Goal: Transaction & Acquisition: Obtain resource

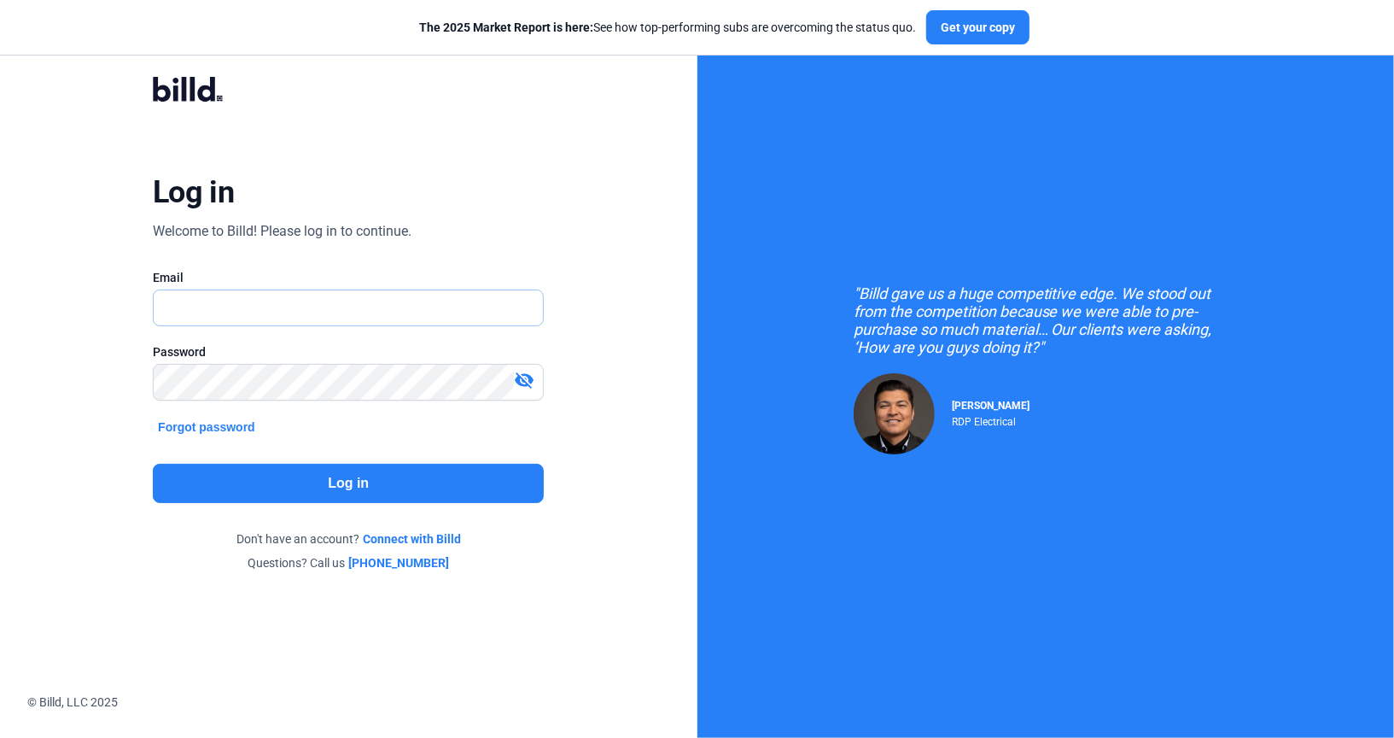
type input "[PERSON_NAME][EMAIL_ADDRESS][DOMAIN_NAME]"
click at [335, 470] on button "Log in" at bounding box center [348, 483] width 391 height 39
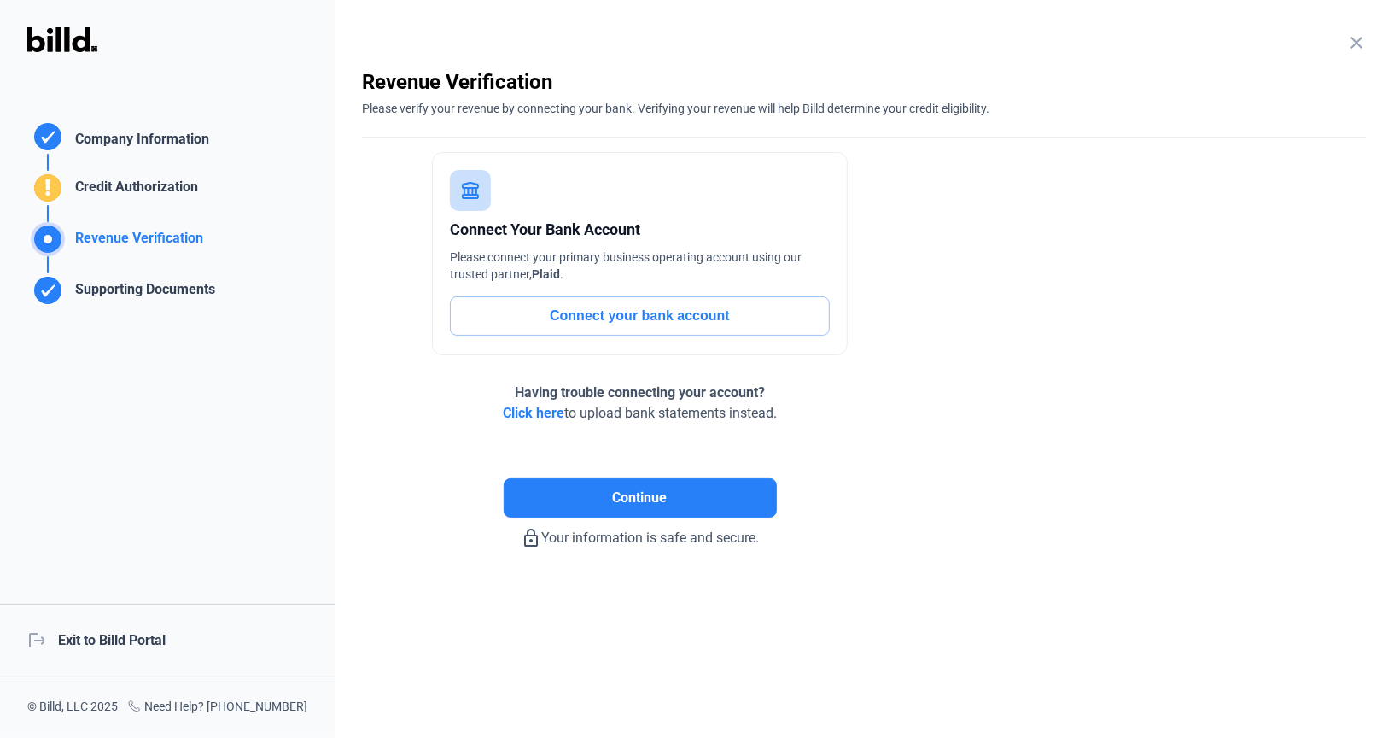
click at [160, 627] on div "logout Exit to Billd Portal" at bounding box center [167, 639] width 335 height 73
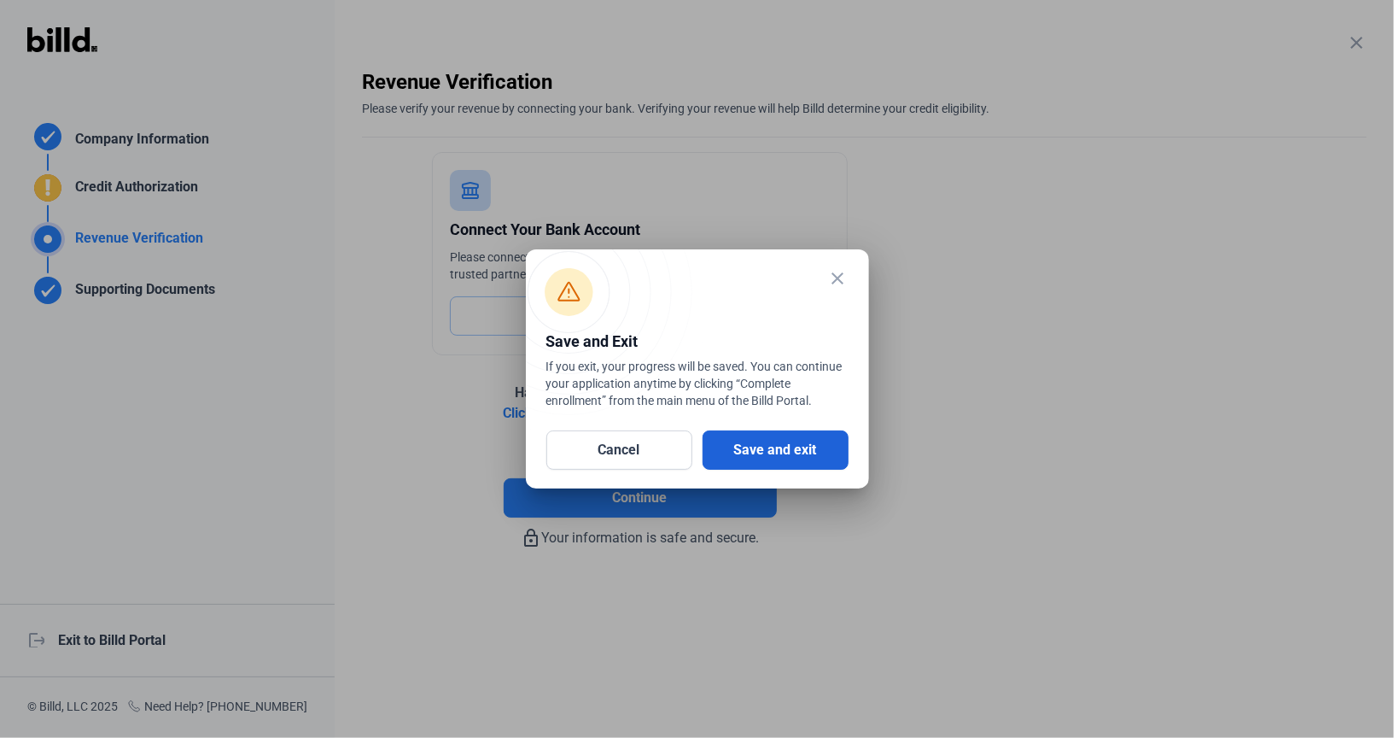
click at [802, 440] on button "Save and exit" at bounding box center [776, 449] width 146 height 39
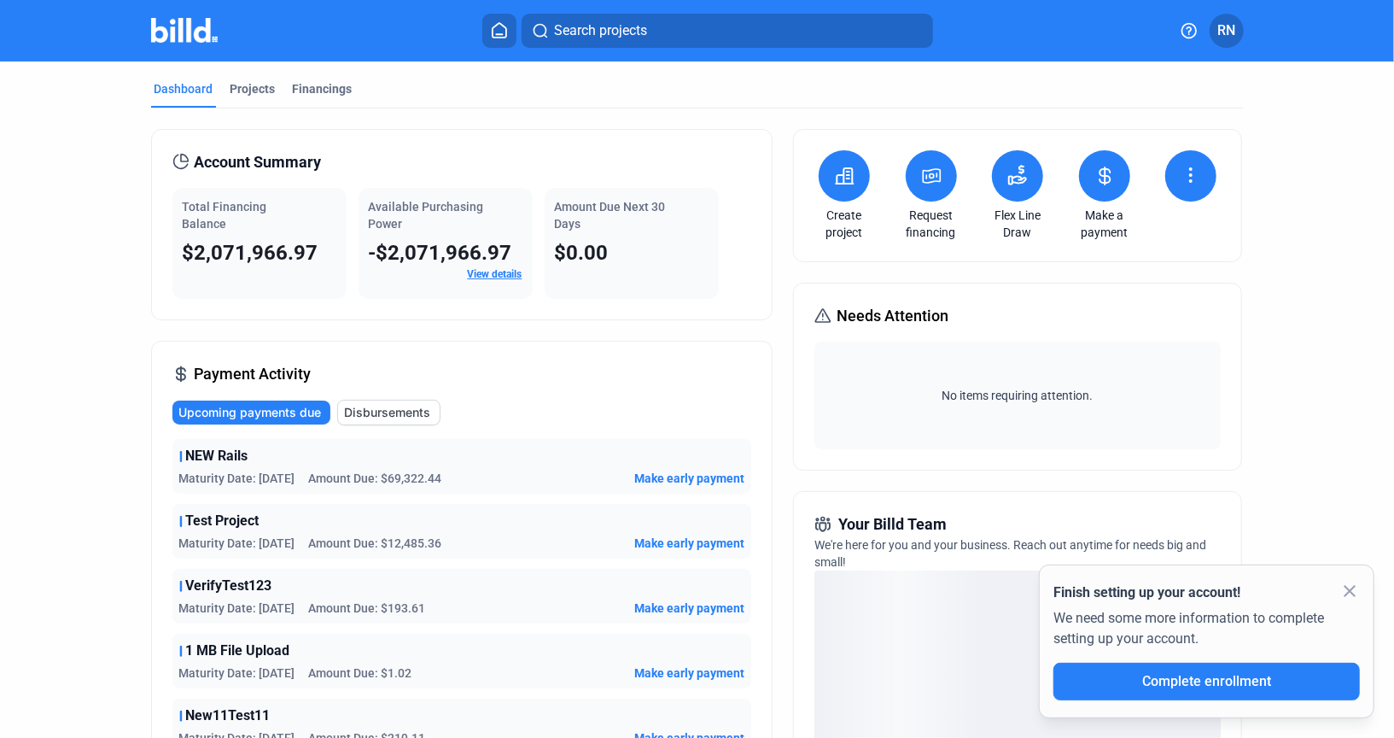
click at [936, 177] on icon at bounding box center [931, 176] width 21 height 20
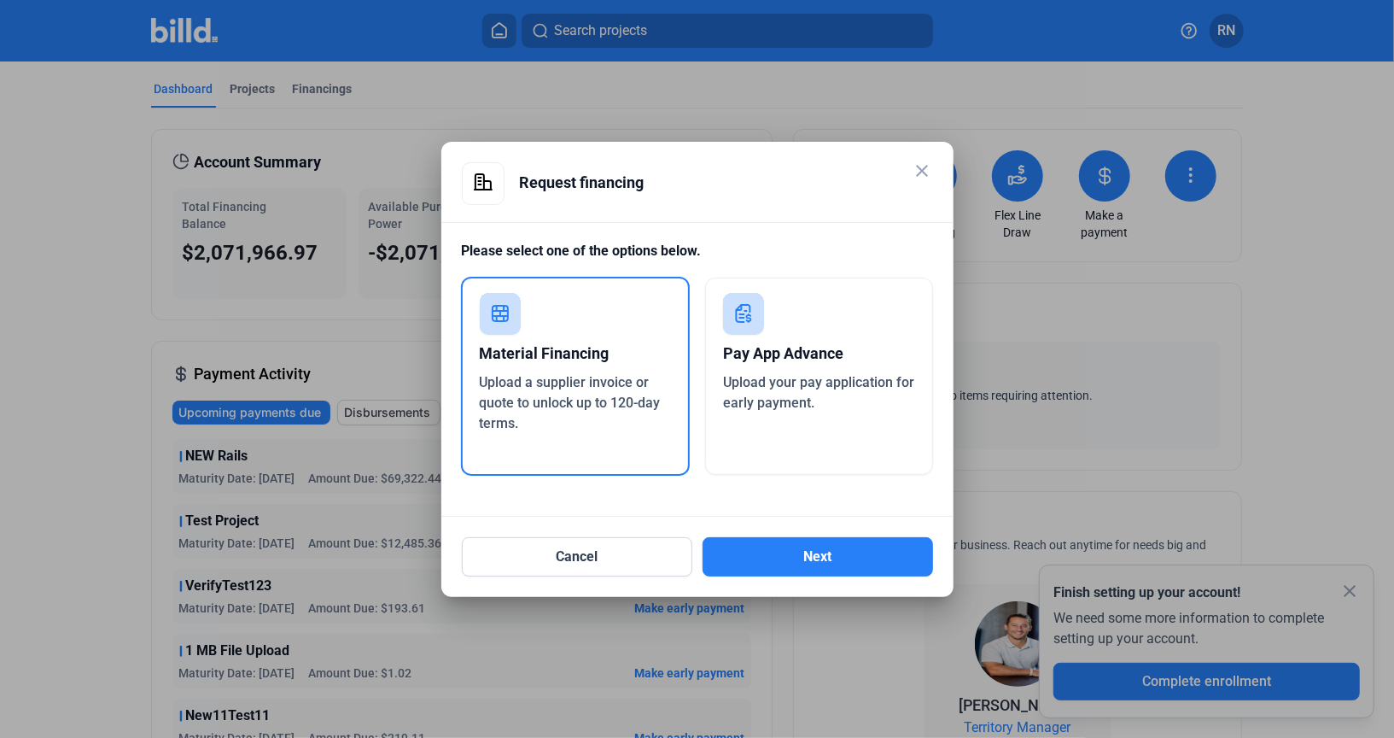
drag, startPoint x: 365, startPoint y: 75, endPoint x: 223, endPoint y: 8, distance: 157.7
click at [0, 0] on div at bounding box center [697, 369] width 1394 height 738
